Goal: Find contact information: Find contact information

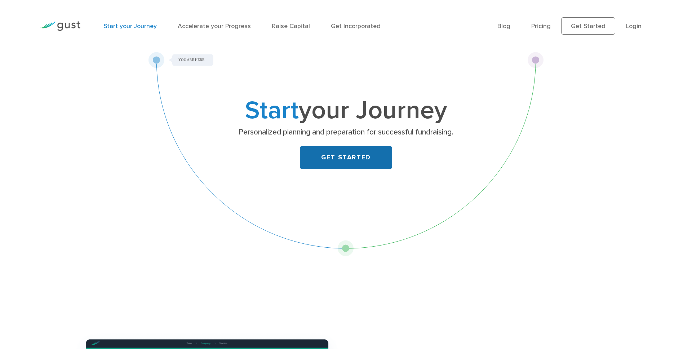
click at [370, 155] on link "GET STARTED" at bounding box center [346, 157] width 92 height 23
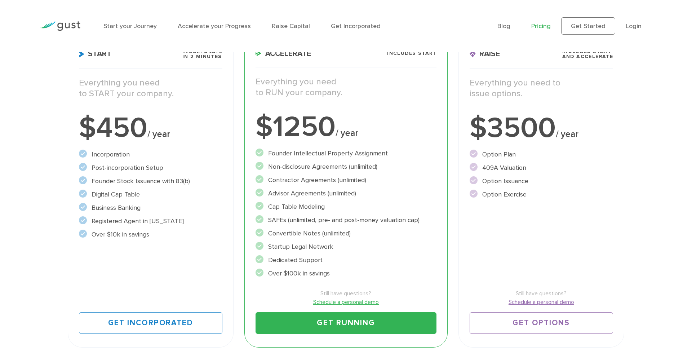
scroll to position [127, 0]
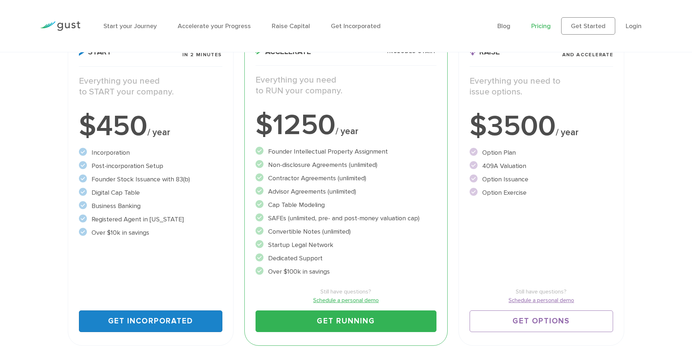
click at [182, 320] on link "Get Incorporated" at bounding box center [151, 322] width 144 height 22
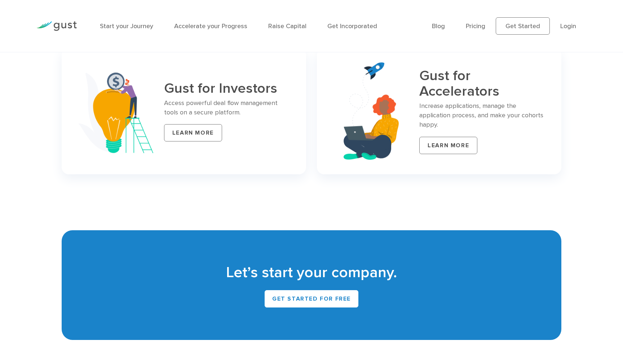
scroll to position [3050, 0]
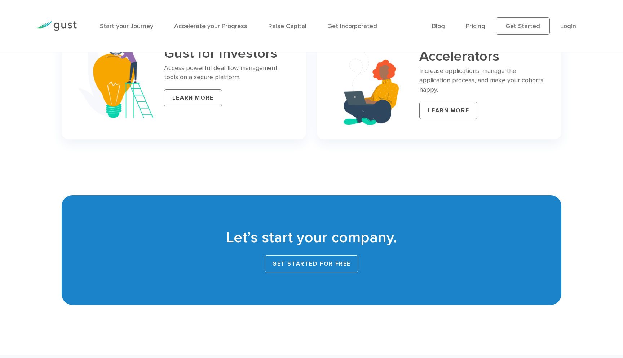
click at [309, 270] on link "Get Started for Free" at bounding box center [312, 263] width 94 height 17
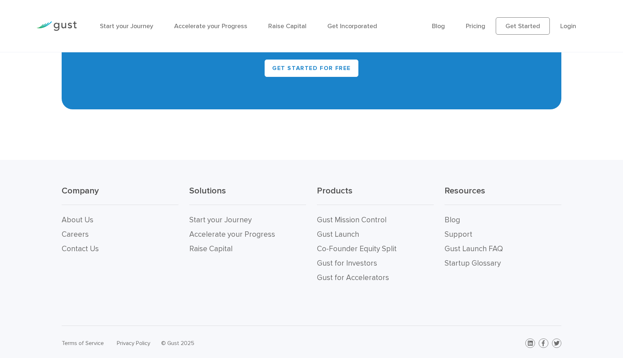
scroll to position [3257, 0]
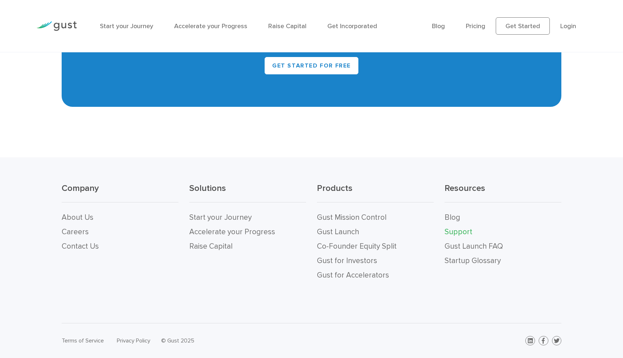
click at [458, 230] on link "Support" at bounding box center [459, 231] width 28 height 9
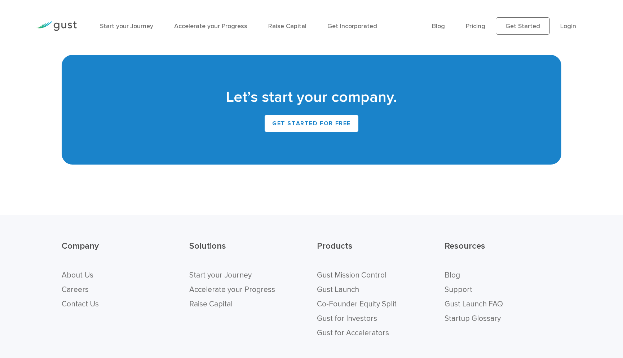
scroll to position [3257, 0]
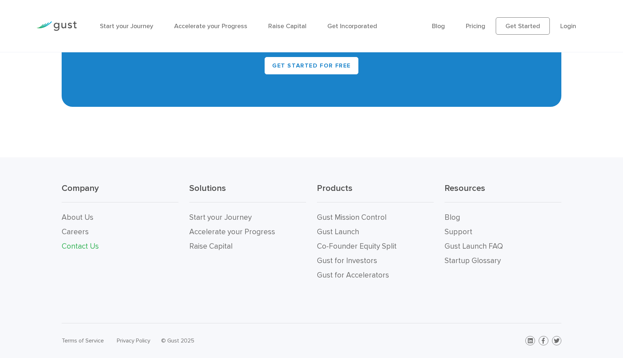
click at [86, 243] on link "Contact Us" at bounding box center [80, 246] width 37 height 9
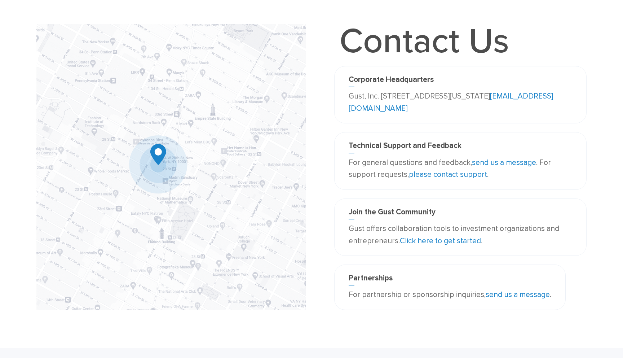
scroll to position [43, 0]
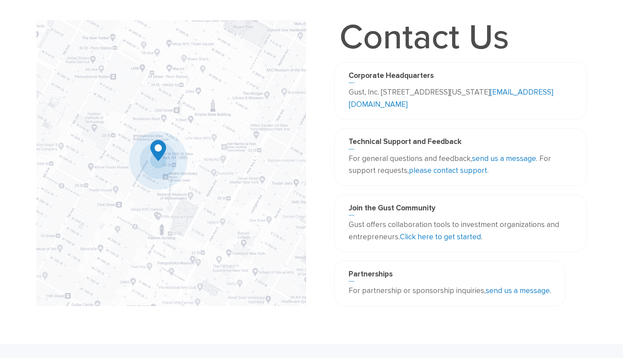
click at [506, 158] on link "send us a message" at bounding box center [504, 158] width 64 height 9
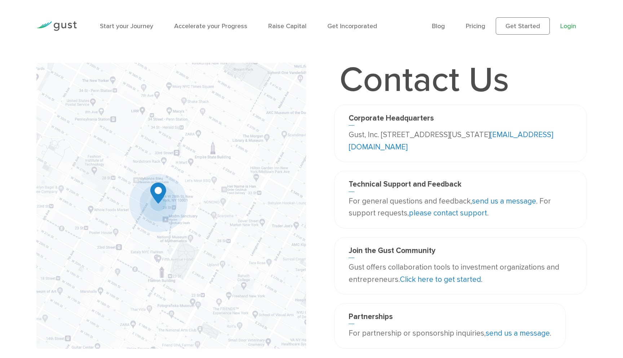
click at [569, 28] on link "Login" at bounding box center [568, 26] width 16 height 8
